Goal: Task Accomplishment & Management: Complete application form

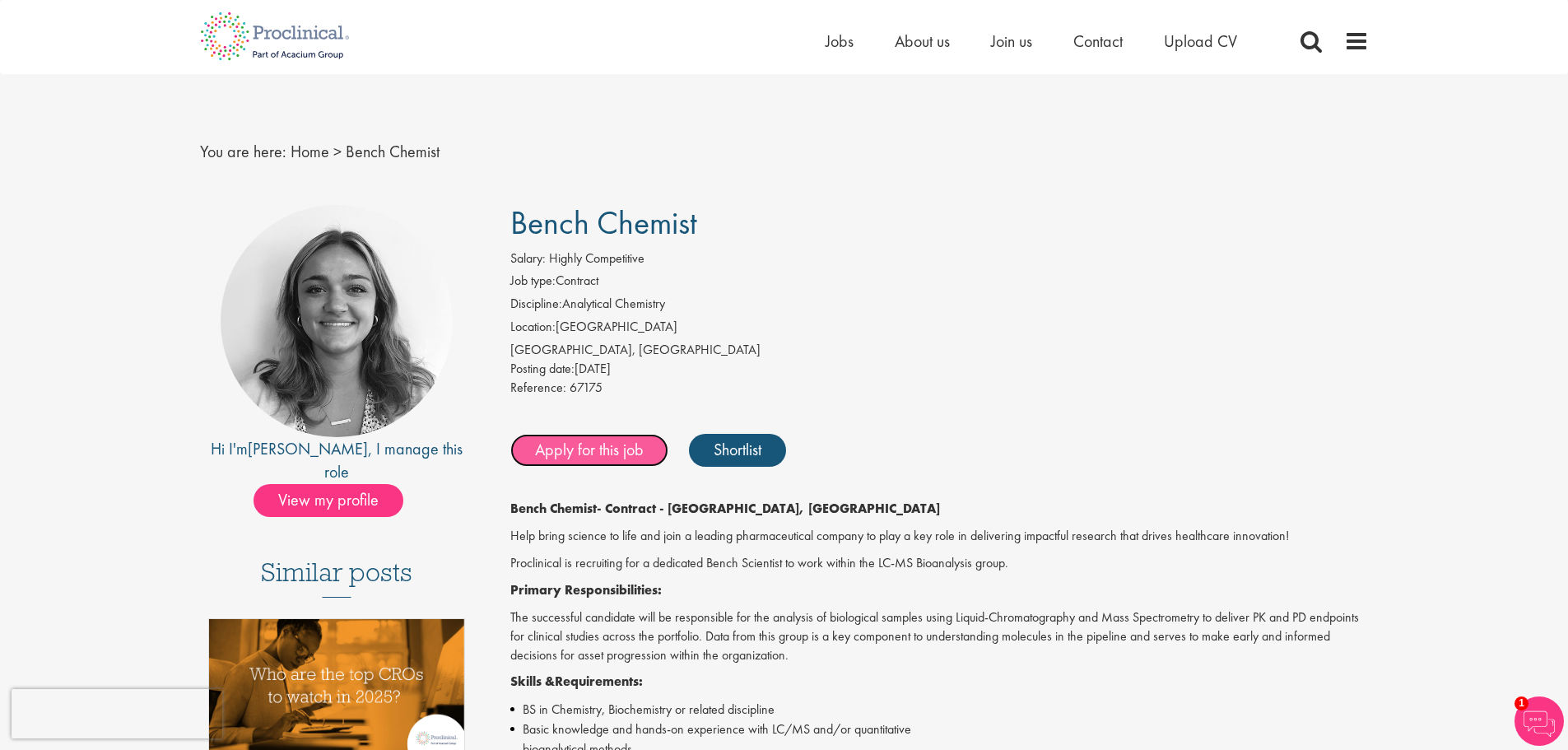
click at [599, 453] on link "Apply for this job" at bounding box center [590, 450] width 158 height 33
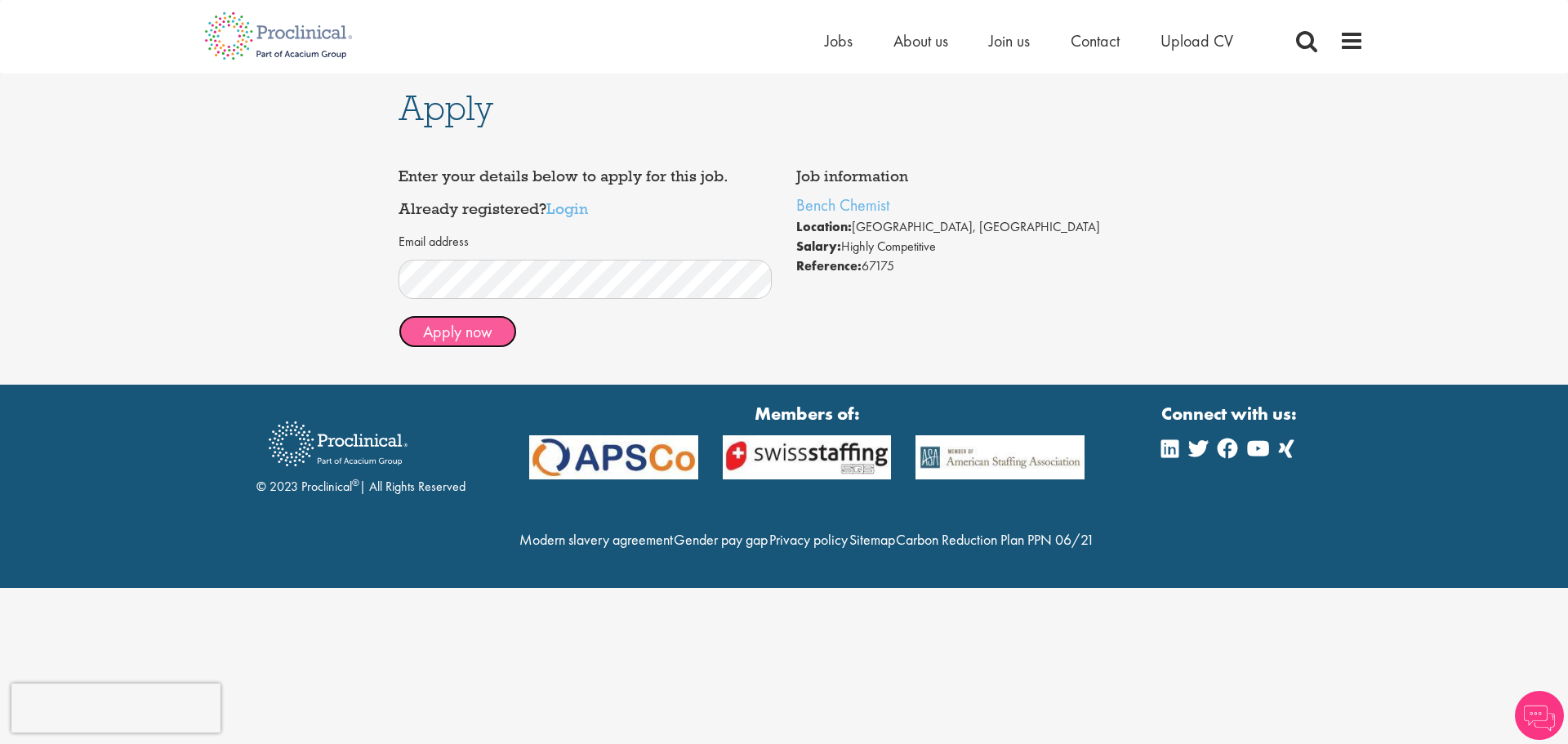
click at [482, 329] on button "Apply now" at bounding box center [458, 331] width 119 height 33
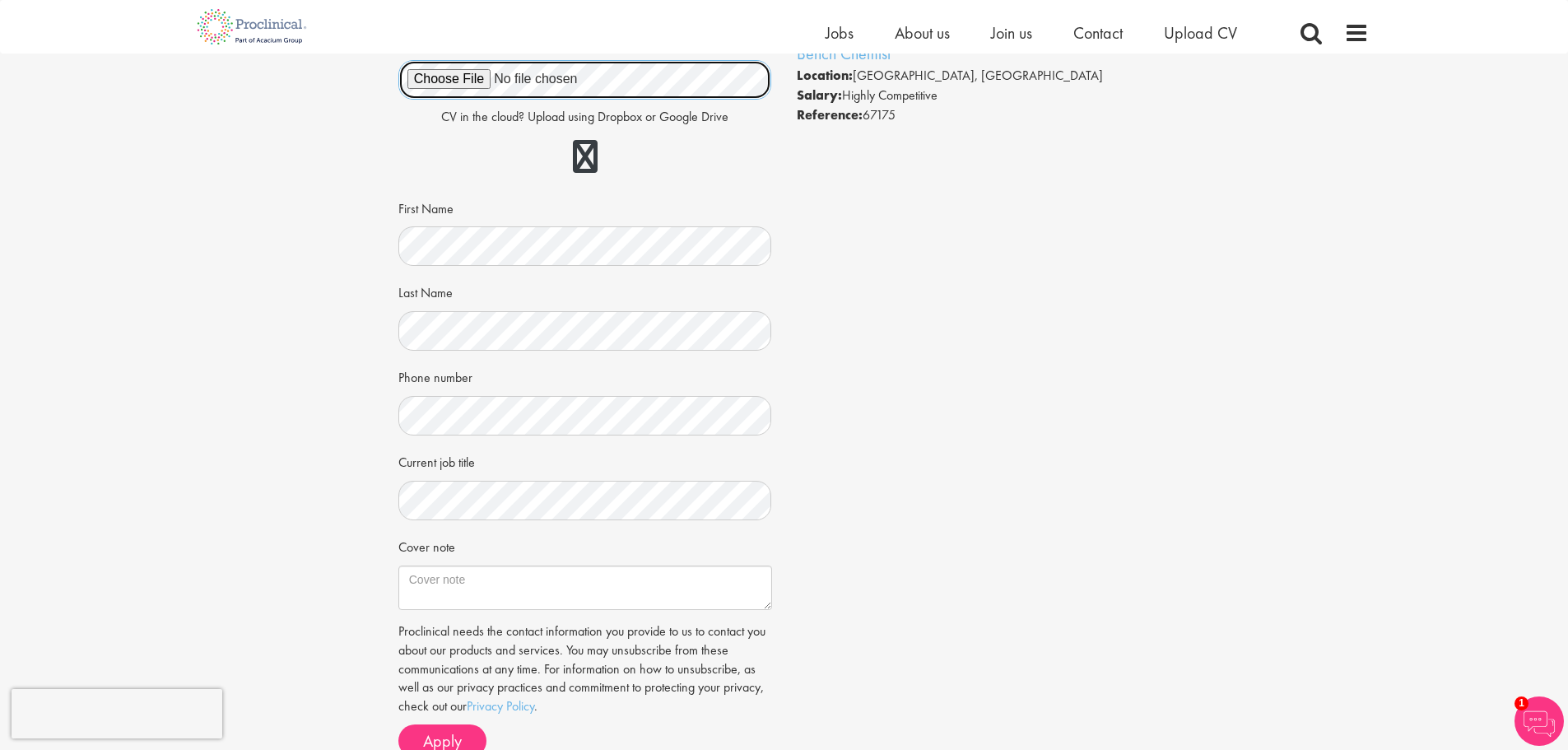
scroll to position [412, 0]
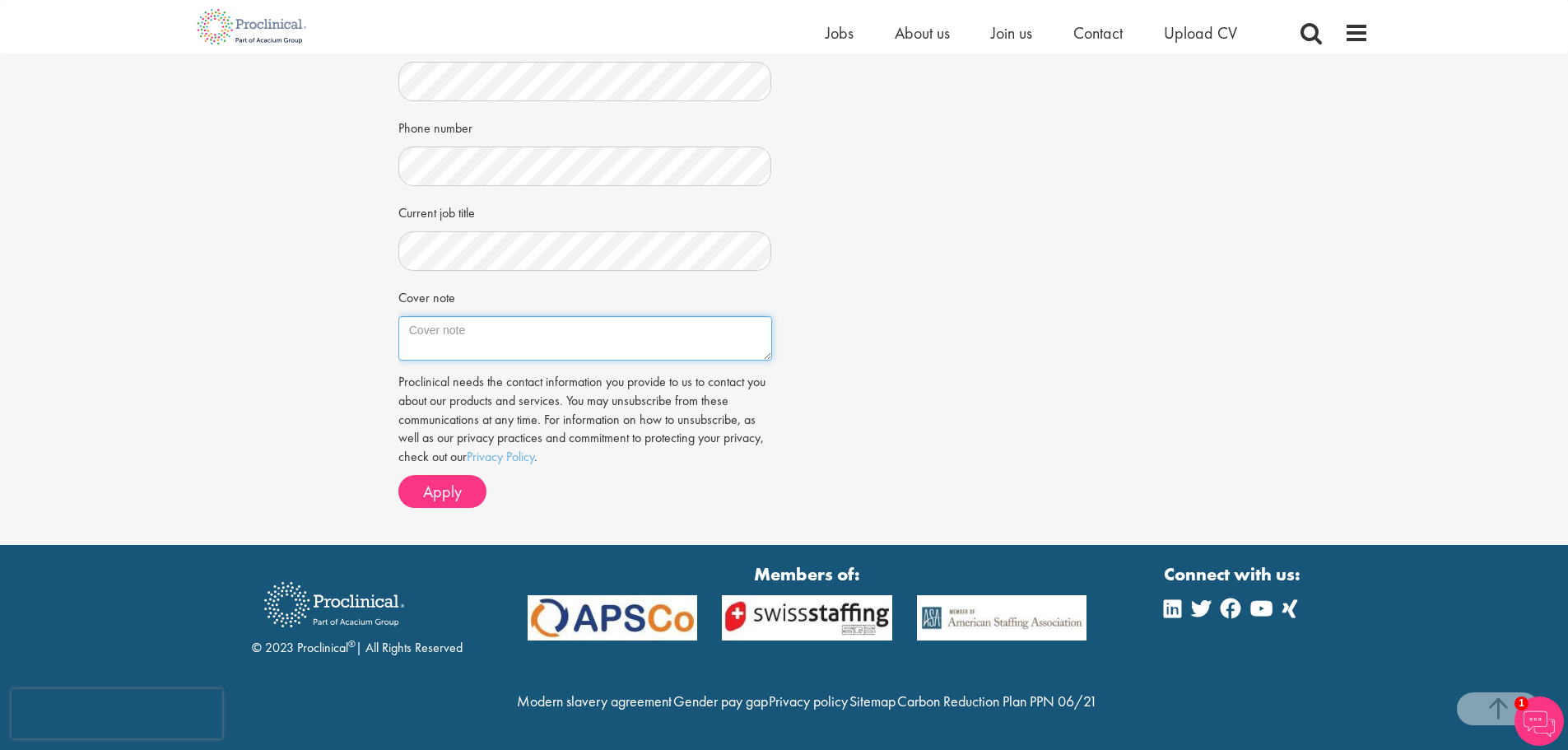
click at [461, 316] on textarea "Cover note" at bounding box center [585, 338] width 374 height 44
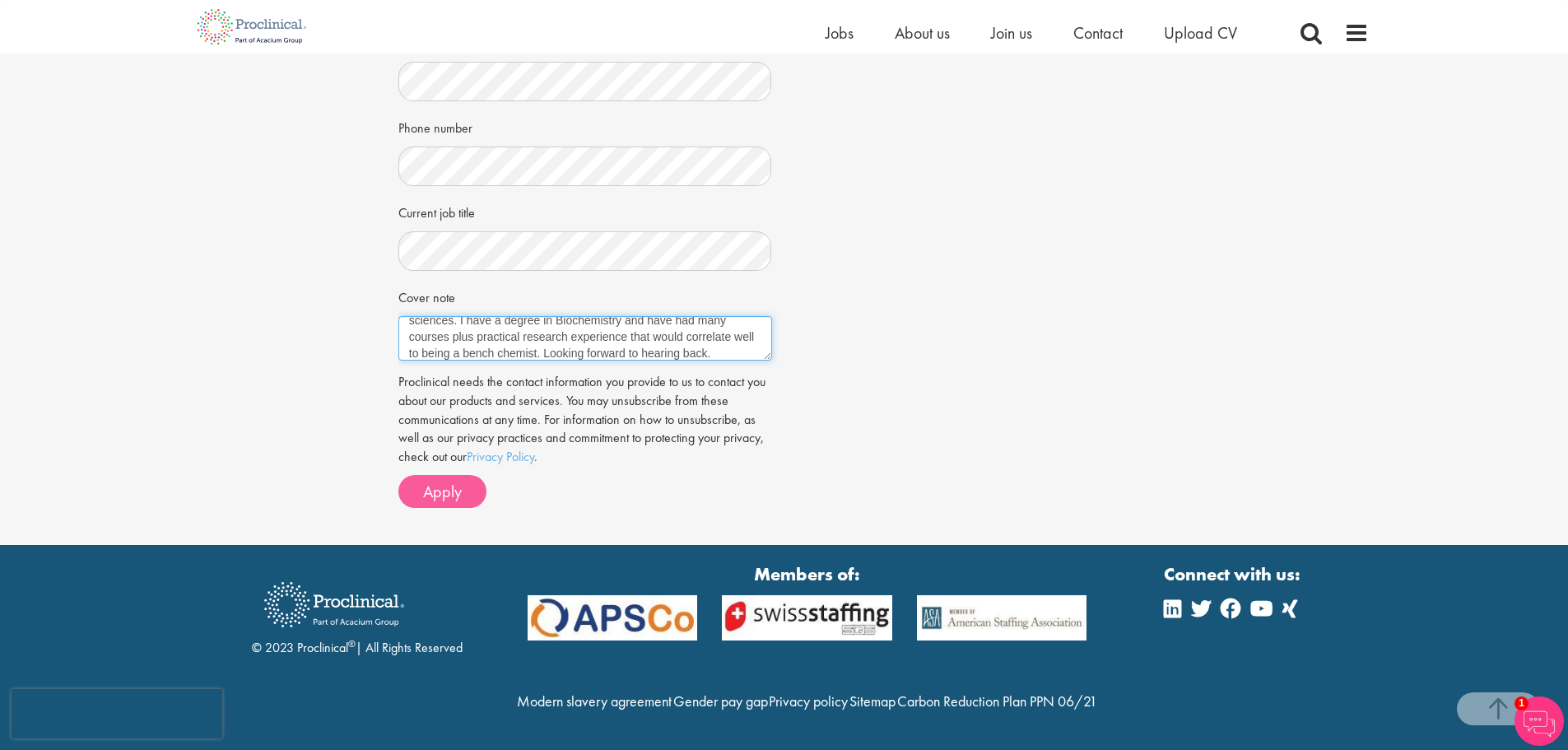
type textarea "I am currently a former software developer looking to pivot into sciences. I ha…"
click at [430, 475] on button "Apply" at bounding box center [442, 492] width 88 height 33
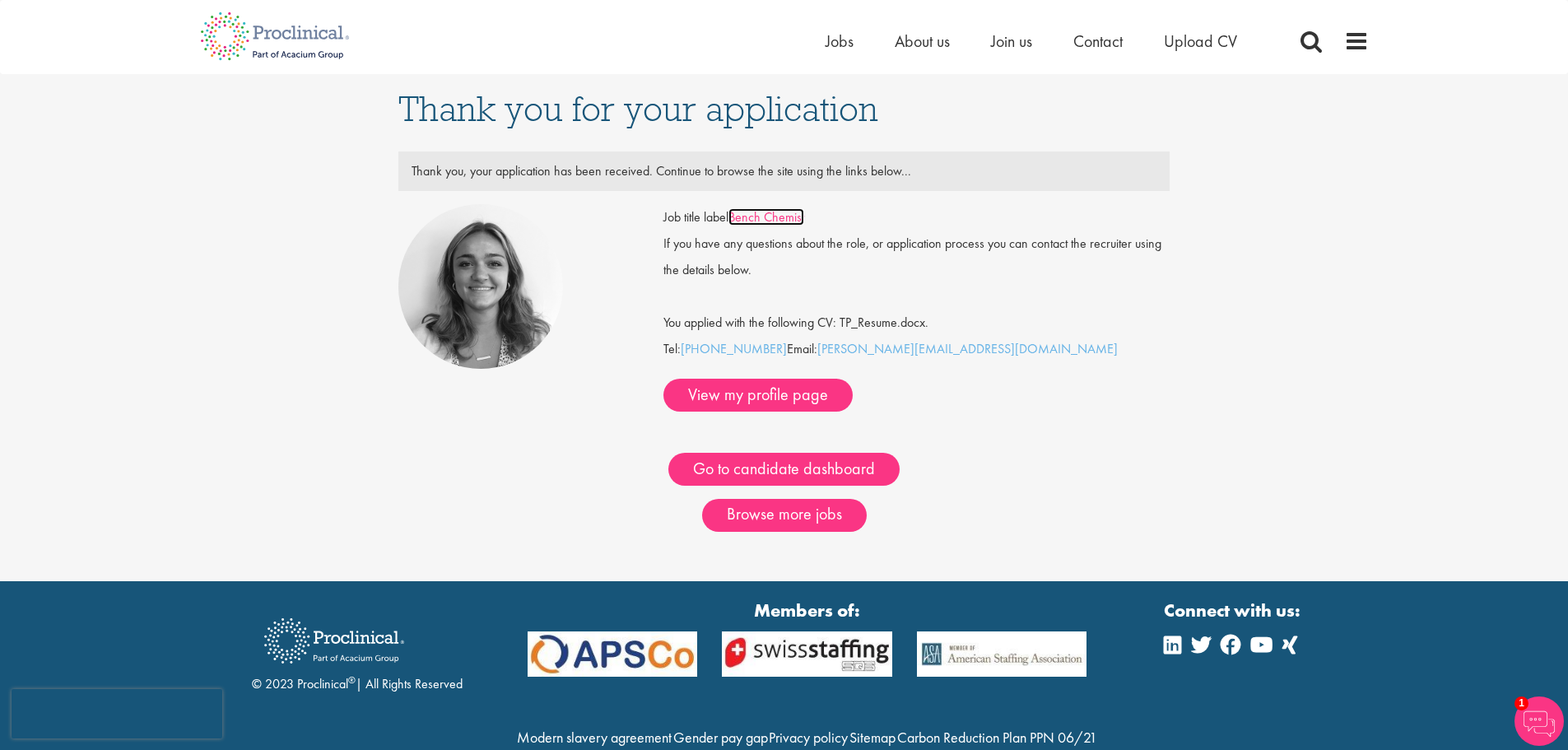
click at [768, 211] on link "Bench Chemist" at bounding box center [766, 217] width 75 height 17
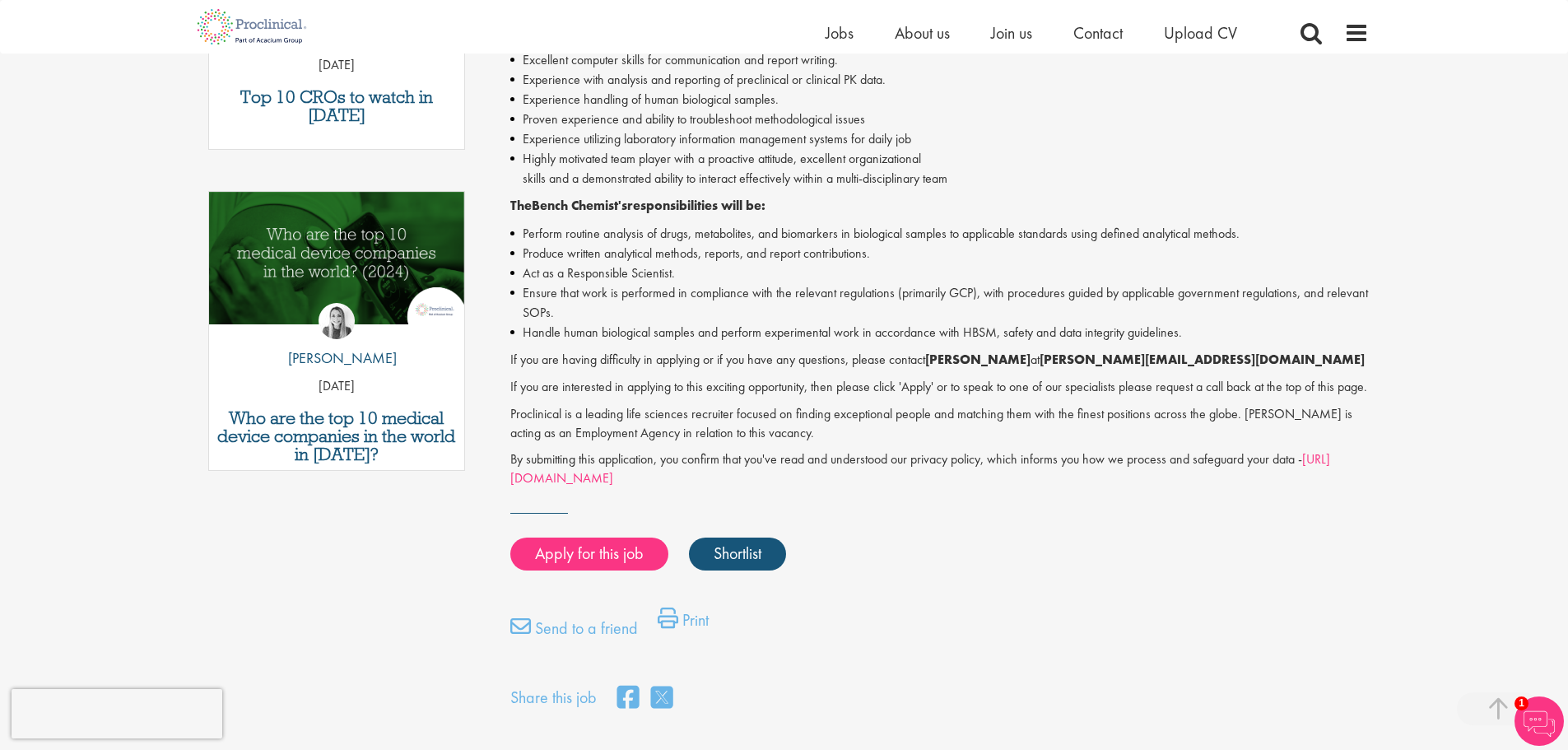
scroll to position [740, 0]
